Goal: Task Accomplishment & Management: Use online tool/utility

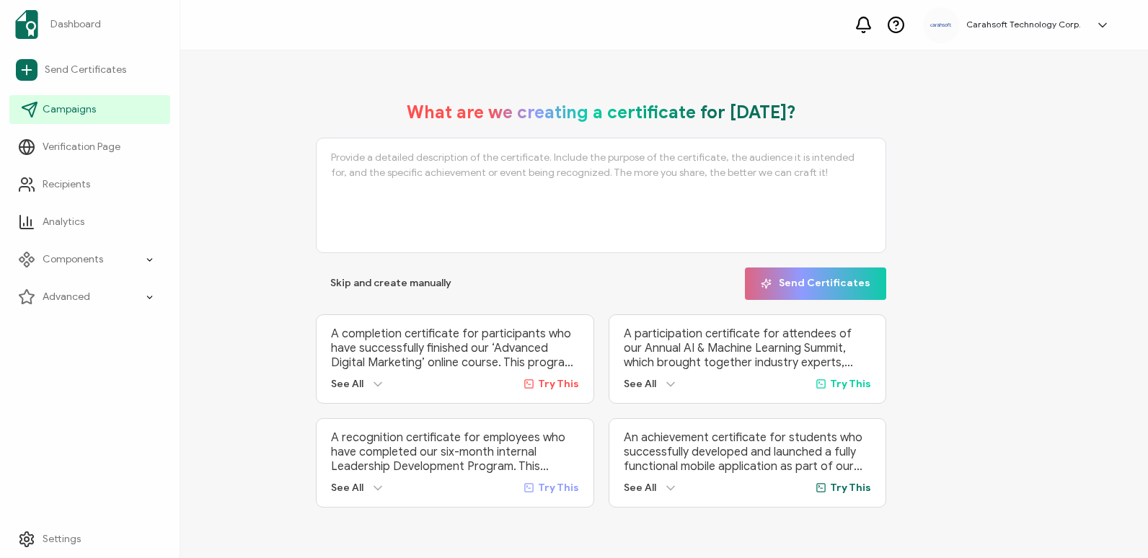
click at [91, 105] on span "Campaigns" at bounding box center [69, 109] width 53 height 14
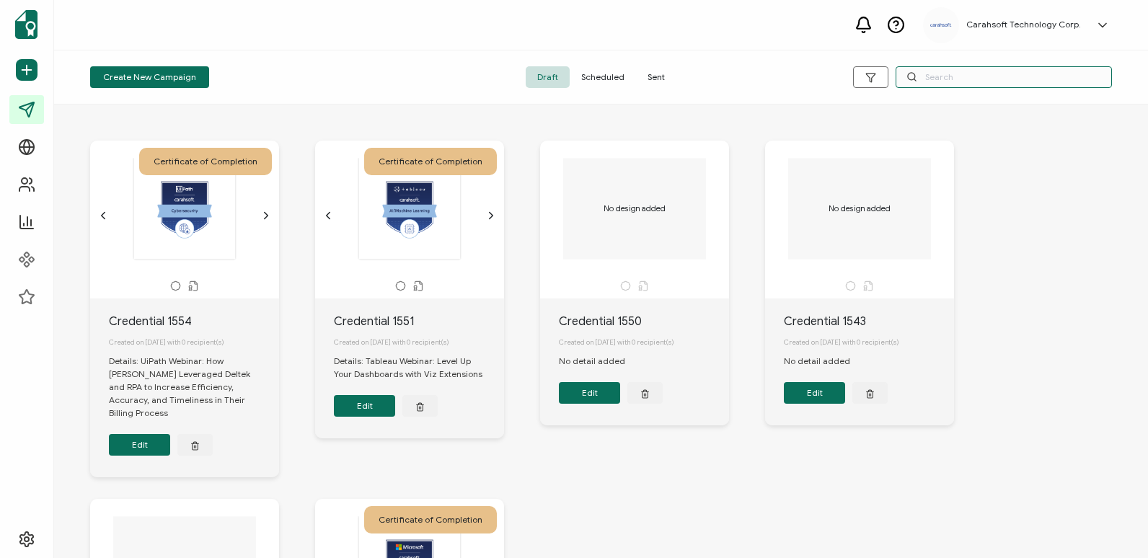
click at [1034, 68] on input "text" at bounding box center [1003, 77] width 216 height 22
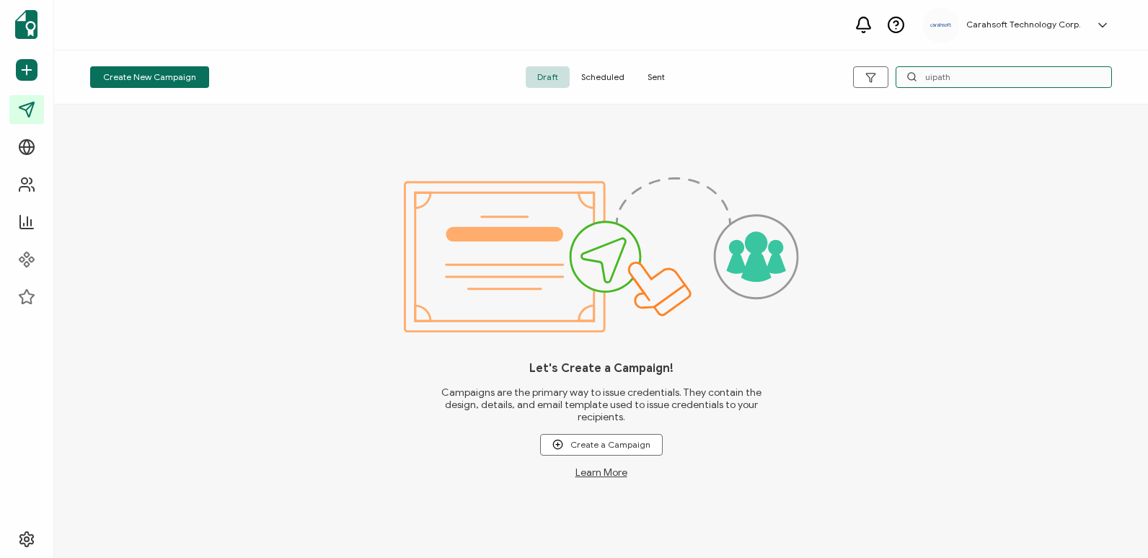
type input "uipath"
click at [648, 73] on span "Sent" at bounding box center [656, 77] width 40 height 22
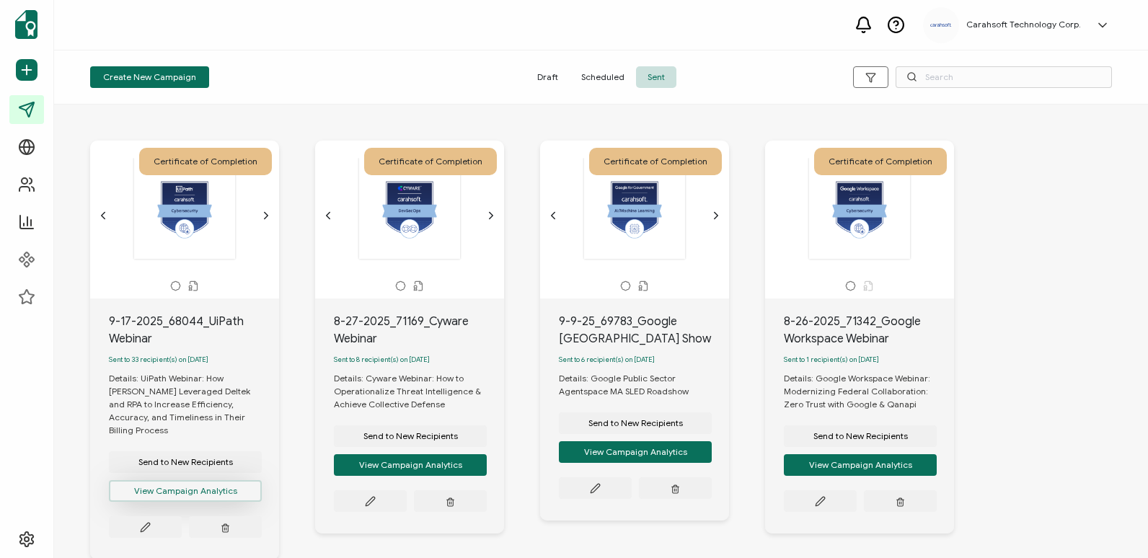
click at [221, 481] on button "View Campaign Analytics" at bounding box center [185, 491] width 153 height 22
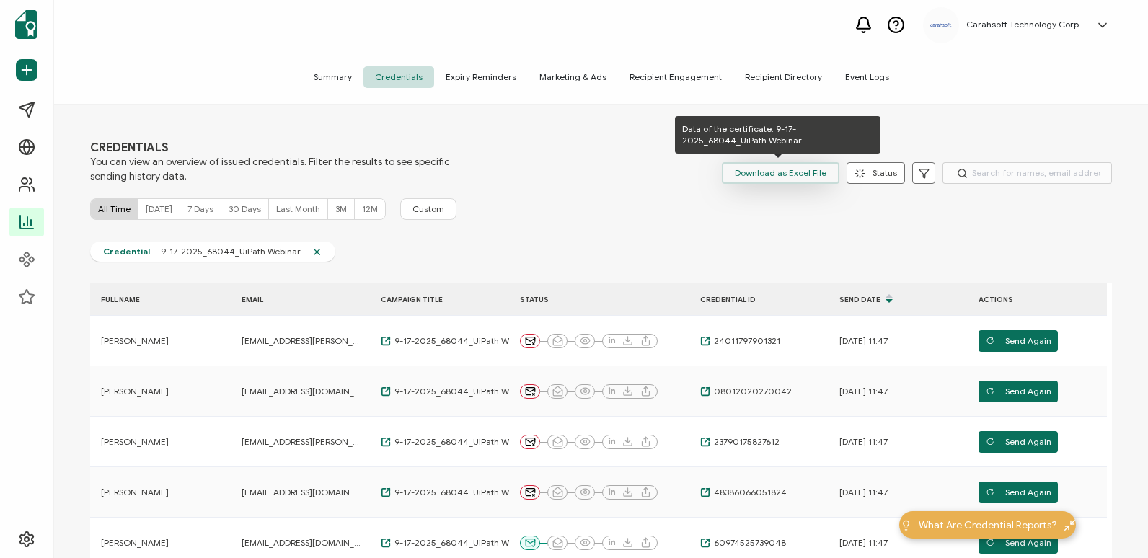
click at [785, 173] on span "Download as Excel File" at bounding box center [781, 173] width 92 height 22
